Goal: Information Seeking & Learning: Learn about a topic

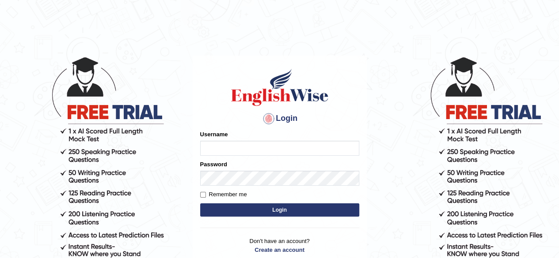
type input "[PERSON_NAME]"
click at [268, 203] on form "Please fix the following errors: Username Shamim Password Remember me Login" at bounding box center [279, 174] width 159 height 89
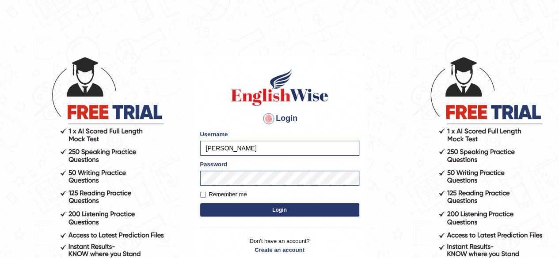
click at [270, 210] on button "Login" at bounding box center [279, 210] width 159 height 13
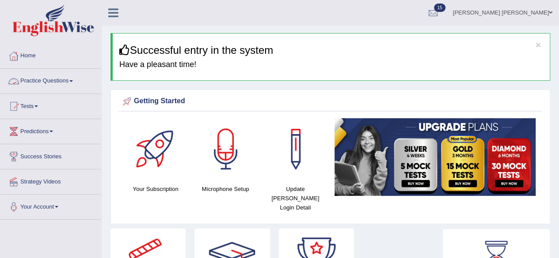
click at [75, 79] on link "Practice Questions" at bounding box center [50, 80] width 101 height 22
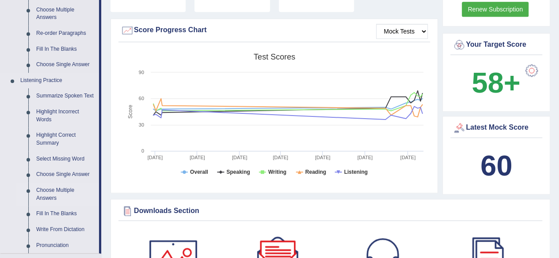
scroll to position [353, 0]
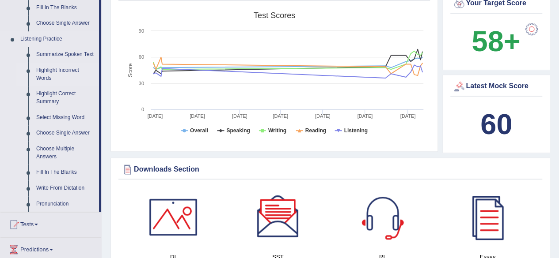
click at [54, 67] on link "Highlight Incorrect Words" at bounding box center [65, 74] width 67 height 23
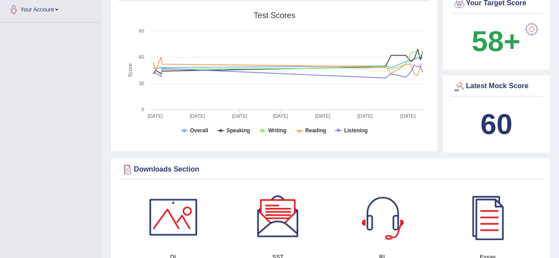
scroll to position [104, 0]
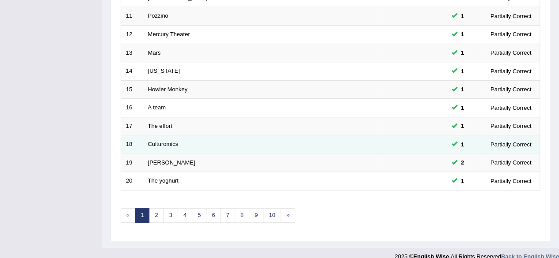
scroll to position [322, 0]
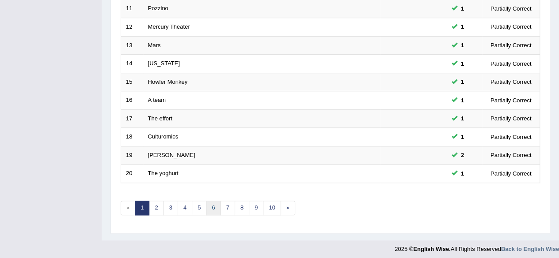
click at [213, 205] on link "6" at bounding box center [213, 208] width 15 height 15
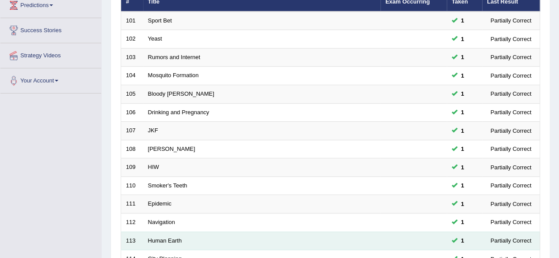
scroll to position [177, 0]
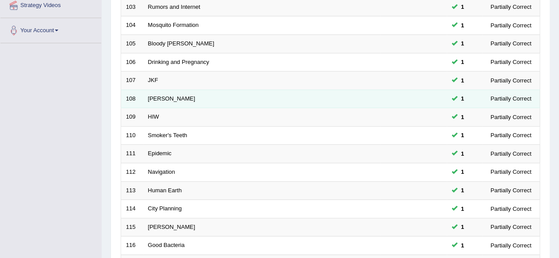
click at [160, 92] on td "Kelvin" at bounding box center [261, 99] width 237 height 19
click at [158, 99] on link "Kelvin" at bounding box center [171, 98] width 47 height 7
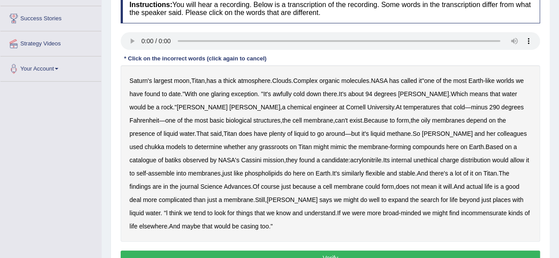
scroll to position [177, 0]
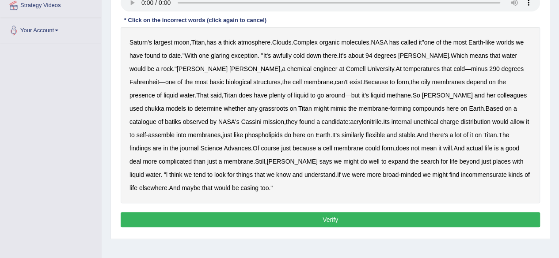
click at [304, 83] on b "membrane" at bounding box center [319, 82] width 30 height 7
click at [350, 123] on b "acrylonitrile" at bounding box center [365, 121] width 31 height 7
drag, startPoint x: 321, startPoint y: 118, endPoint x: 329, endPoint y: 119, distance: 8.0
click at [413, 118] on b "unethical" at bounding box center [425, 121] width 25 height 7
drag, startPoint x: 318, startPoint y: 121, endPoint x: 330, endPoint y: 119, distance: 12.1
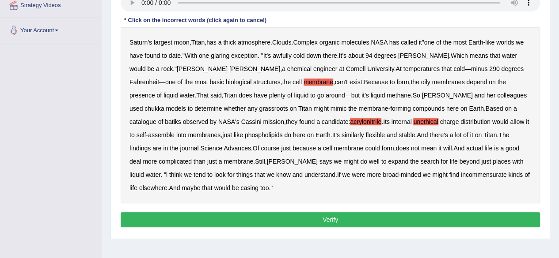
click at [413, 120] on b "unethical" at bounding box center [425, 121] width 25 height 7
click at [334, 145] on b "membrane" at bounding box center [349, 148] width 30 height 7
drag, startPoint x: 263, startPoint y: 149, endPoint x: 276, endPoint y: 148, distance: 13.3
click at [334, 149] on b "membrane" at bounding box center [349, 148] width 30 height 7
click at [334, 148] on b "membrane" at bounding box center [349, 148] width 30 height 7
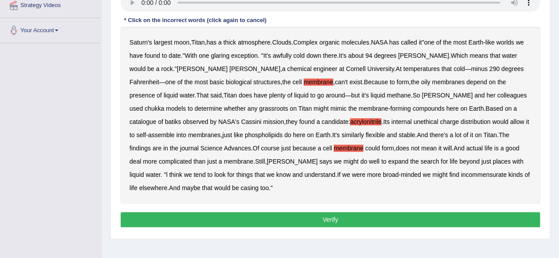
click at [334, 149] on b "membrane" at bounding box center [349, 148] width 30 height 7
click at [461, 171] on b "incommensurate" at bounding box center [484, 174] width 46 height 7
drag, startPoint x: 362, startPoint y: 182, endPoint x: 359, endPoint y: 177, distance: 5.8
click at [362, 182] on div "Saturn's largest moon , Titan , has a thick atmosphere . Clouds . Complex organ…" at bounding box center [330, 115] width 419 height 177
click at [461, 173] on b "incommensurate" at bounding box center [484, 174] width 46 height 7
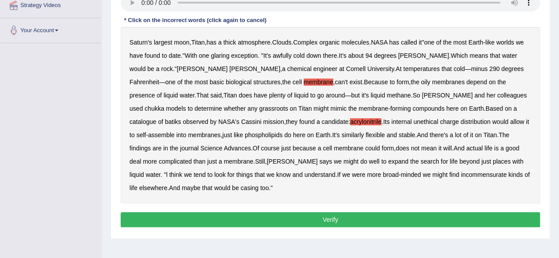
scroll to position [133, 0]
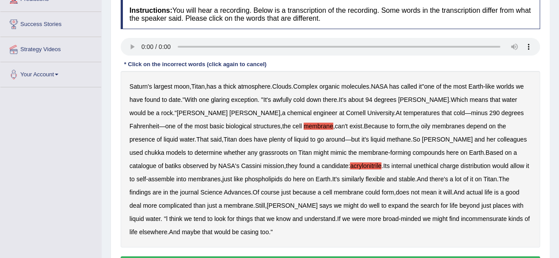
click at [304, 124] on b "membrane" at bounding box center [319, 126] width 30 height 7
click at [350, 164] on b "acrylonitrile" at bounding box center [365, 166] width 31 height 7
click at [164, 149] on b "chukka" at bounding box center [153, 152] width 19 height 7
click at [181, 163] on b "batiks" at bounding box center [173, 166] width 16 height 7
drag, startPoint x: 320, startPoint y: 163, endPoint x: 336, endPoint y: 160, distance: 16.7
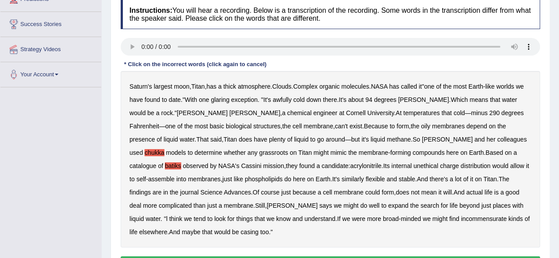
click at [413, 164] on b "unethical" at bounding box center [425, 166] width 25 height 7
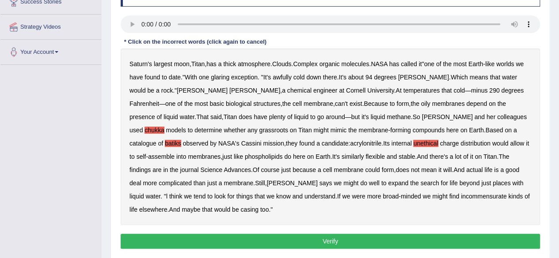
scroll to position [177, 0]
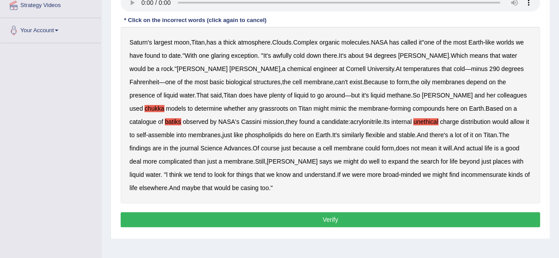
click at [417, 217] on button "Verify" at bounding box center [330, 220] width 419 height 15
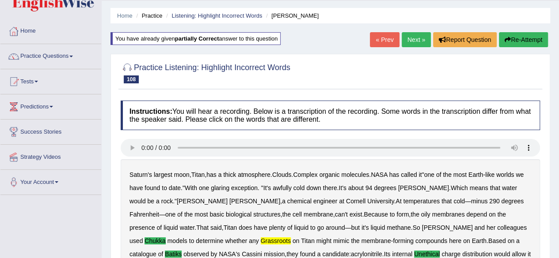
scroll to position [0, 0]
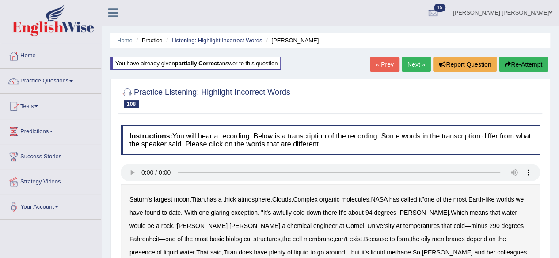
click at [410, 65] on link "Next »" at bounding box center [416, 64] width 29 height 15
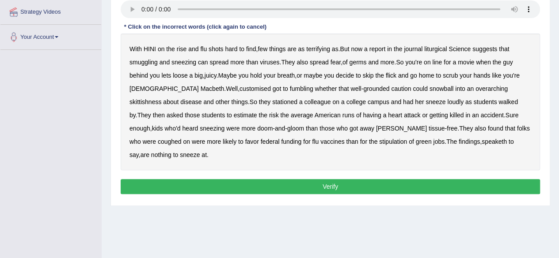
scroll to position [177, 0]
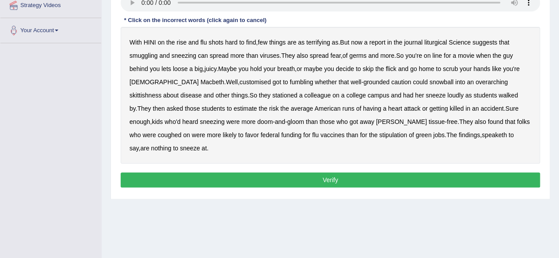
click at [440, 41] on b "liturgical" at bounding box center [435, 42] width 23 height 7
click at [239, 80] on b "customised" at bounding box center [254, 82] width 31 height 7
click at [379, 133] on b "stipulation" at bounding box center [393, 135] width 28 height 7
click at [330, 173] on button "Verify" at bounding box center [330, 180] width 419 height 15
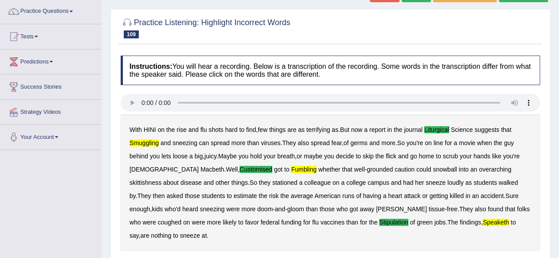
scroll to position [40, 0]
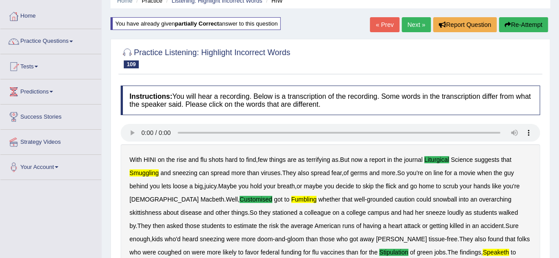
click at [417, 18] on link "Next »" at bounding box center [416, 24] width 29 height 15
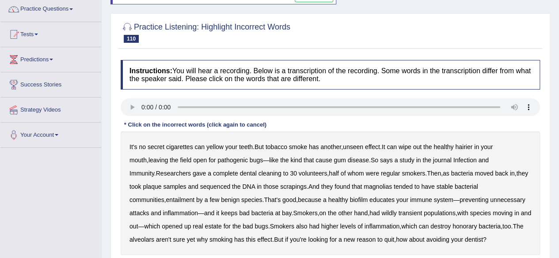
scroll to position [88, 0]
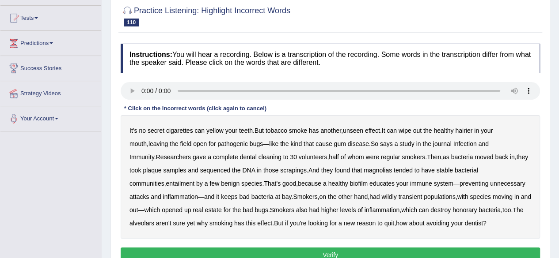
click at [472, 128] on b "hairier" at bounding box center [463, 130] width 17 height 7
click at [371, 167] on b "magnolias" at bounding box center [378, 170] width 28 height 7
click at [163, 198] on b "inflammation" at bounding box center [180, 197] width 35 height 7
click at [376, 209] on b "inflammation" at bounding box center [382, 210] width 35 height 7
click at [148, 223] on b "alveolars" at bounding box center [141, 223] width 25 height 7
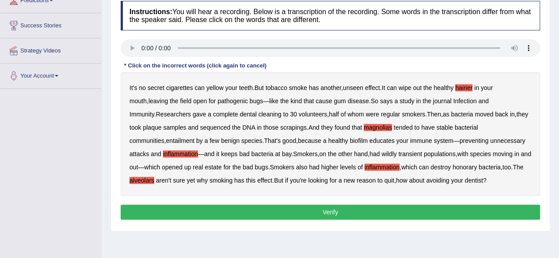
scroll to position [133, 0]
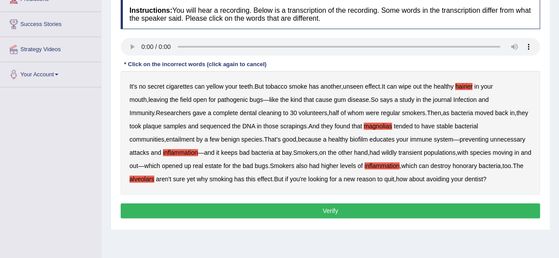
click at [424, 215] on button "Verify" at bounding box center [330, 211] width 419 height 15
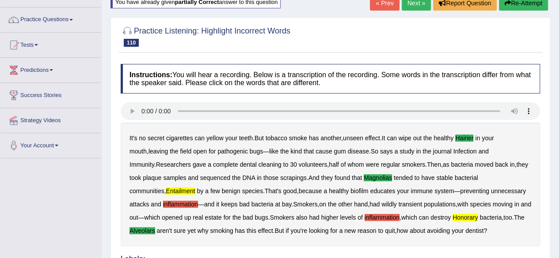
scroll to position [0, 0]
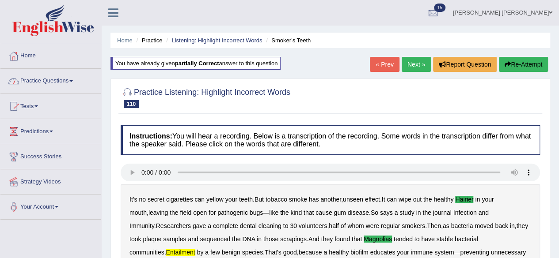
click at [424, 65] on link "Next »" at bounding box center [416, 64] width 29 height 15
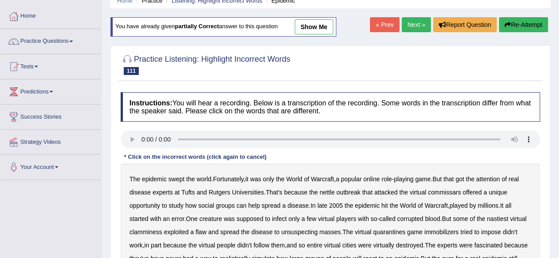
scroll to position [88, 0]
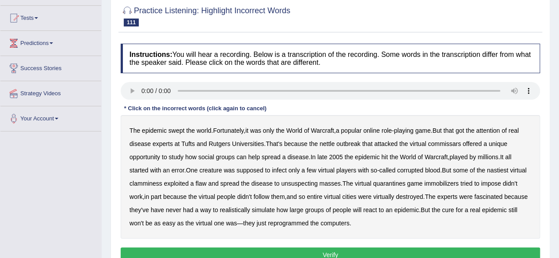
drag, startPoint x: 148, startPoint y: 129, endPoint x: 173, endPoint y: 131, distance: 24.8
click at [149, 129] on b "epidemic" at bounding box center [154, 130] width 25 height 7
click at [159, 129] on b "epidemic" at bounding box center [154, 130] width 25 height 7
click at [332, 141] on b "nettle" at bounding box center [326, 144] width 15 height 7
click at [447, 142] on b "commissars" at bounding box center [444, 144] width 33 height 7
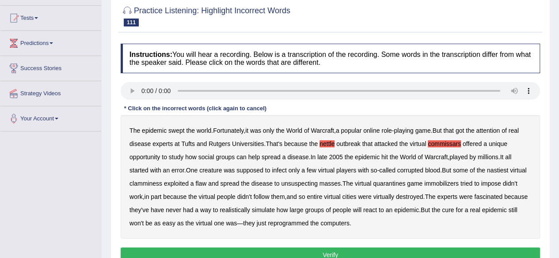
click at [152, 182] on b "clamminess" at bounding box center [145, 183] width 33 height 7
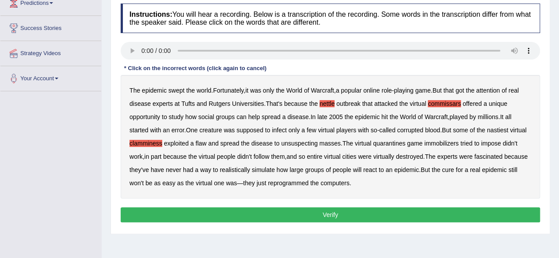
scroll to position [177, 0]
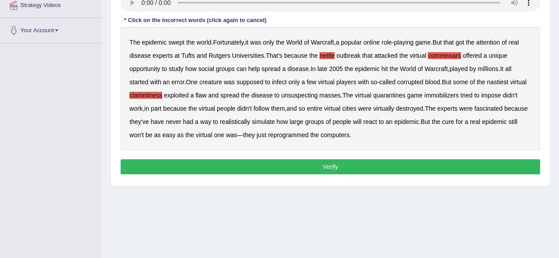
click at [367, 167] on button "Verify" at bounding box center [330, 167] width 419 height 15
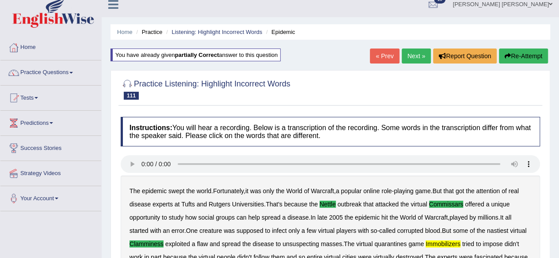
scroll to position [0, 0]
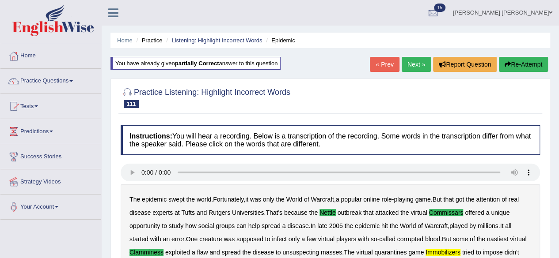
click at [414, 63] on link "Next »" at bounding box center [416, 64] width 29 height 15
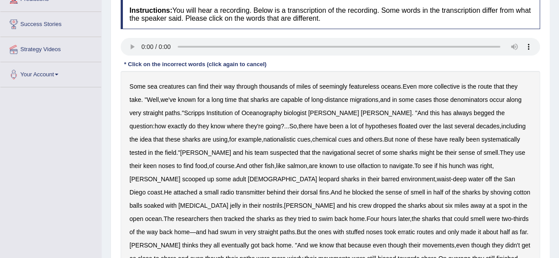
click at [452, 84] on div "Some sea creatures can find their way through thousands of miles of seemingly f…" at bounding box center [330, 179] width 419 height 217
click at [452, 84] on b "collective" at bounding box center [447, 86] width 26 height 7
click at [479, 98] on b "denominators" at bounding box center [469, 99] width 38 height 7
click at [263, 139] on b "nationalistic" at bounding box center [279, 139] width 32 height 7
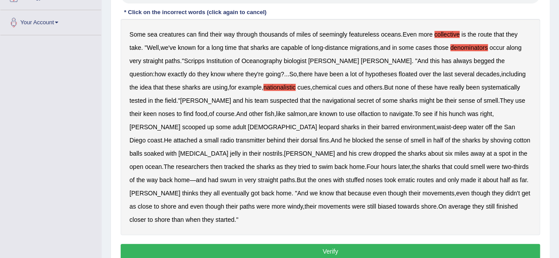
scroll to position [211, 0]
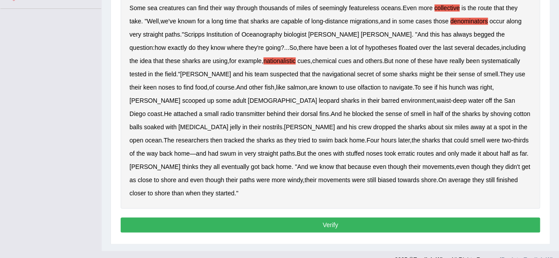
click at [364, 218] on button "Verify" at bounding box center [330, 225] width 419 height 15
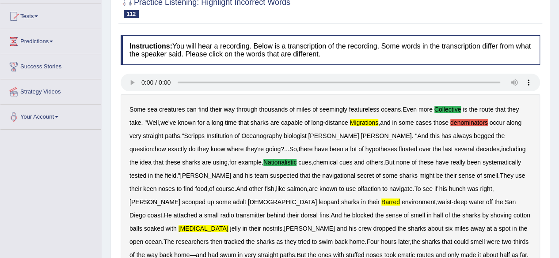
scroll to position [44, 0]
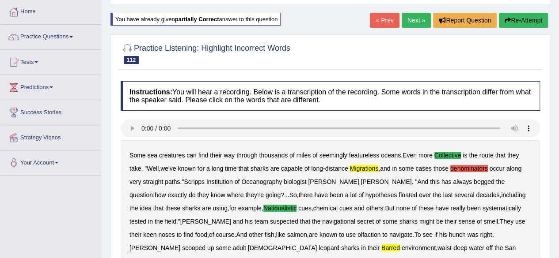
click at [416, 19] on link "Next »" at bounding box center [416, 20] width 29 height 15
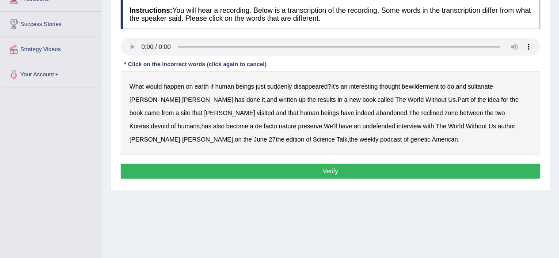
click at [438, 84] on b "bewilderment" at bounding box center [420, 86] width 37 height 7
click at [421, 114] on b "reclined" at bounding box center [432, 113] width 22 height 7
click at [362, 126] on b "undefended" at bounding box center [378, 126] width 33 height 7
click at [380, 137] on b "podcast" at bounding box center [391, 139] width 22 height 7
click at [380, 136] on b "podcast" at bounding box center [391, 139] width 22 height 7
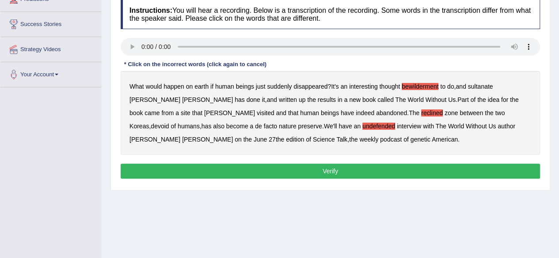
click at [410, 138] on b "genetic" at bounding box center [420, 139] width 20 height 7
click at [315, 168] on button "Verify" at bounding box center [330, 171] width 419 height 15
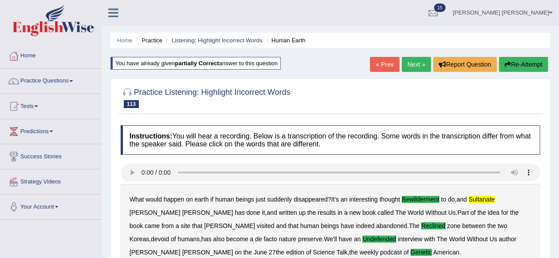
click at [410, 64] on link "Next »" at bounding box center [416, 64] width 29 height 15
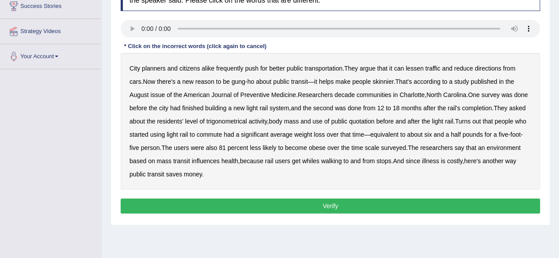
scroll to position [88, 0]
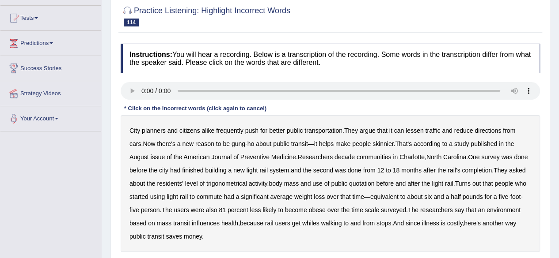
click at [487, 131] on b "directions" at bounding box center [488, 130] width 27 height 7
click at [353, 154] on b "decade" at bounding box center [344, 157] width 20 height 7
click at [241, 182] on b "trigonometrical" at bounding box center [226, 183] width 41 height 7
drag, startPoint x: 389, startPoint y: 182, endPoint x: 436, endPoint y: 179, distance: 46.5
click at [375, 182] on b "quotation" at bounding box center [362, 183] width 26 height 7
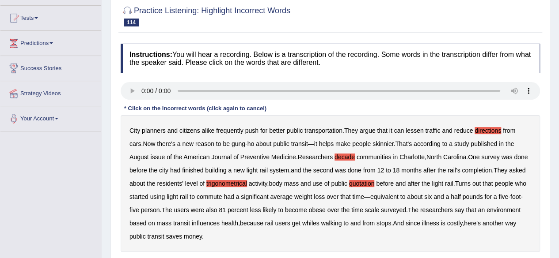
click at [319, 221] on b "whiles" at bounding box center [310, 223] width 17 height 7
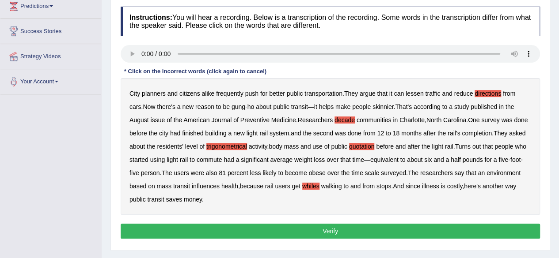
scroll to position [177, 0]
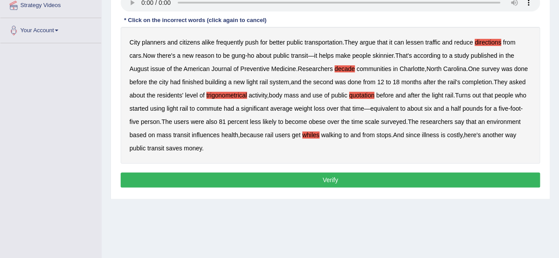
click at [356, 177] on button "Verify" at bounding box center [330, 180] width 419 height 15
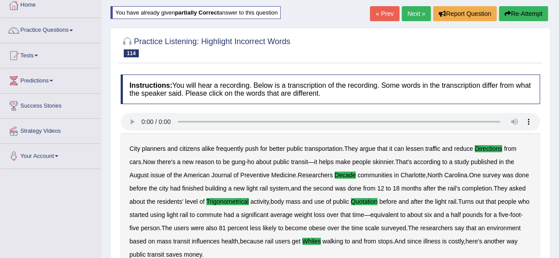
scroll to position [0, 0]
